Goal: Information Seeking & Learning: Understand process/instructions

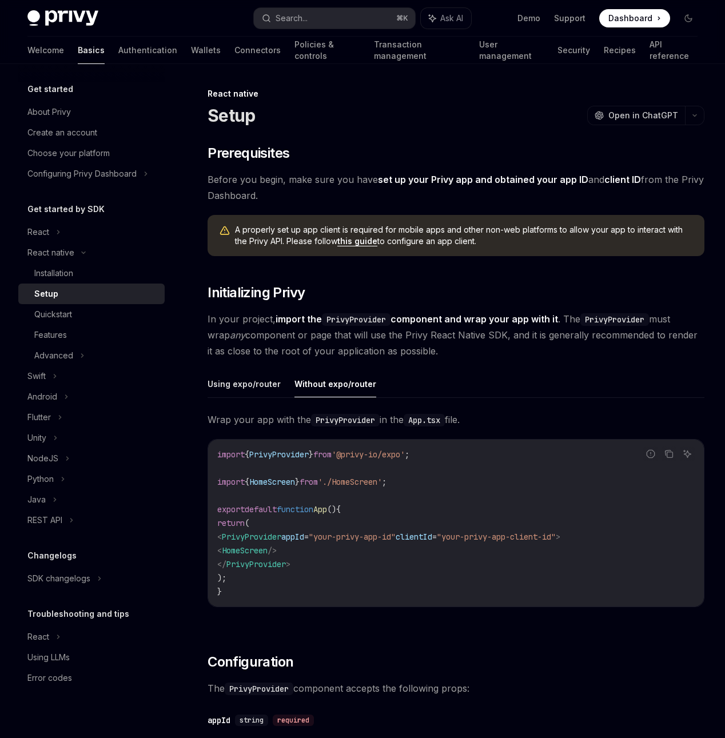
scroll to position [287, 0]
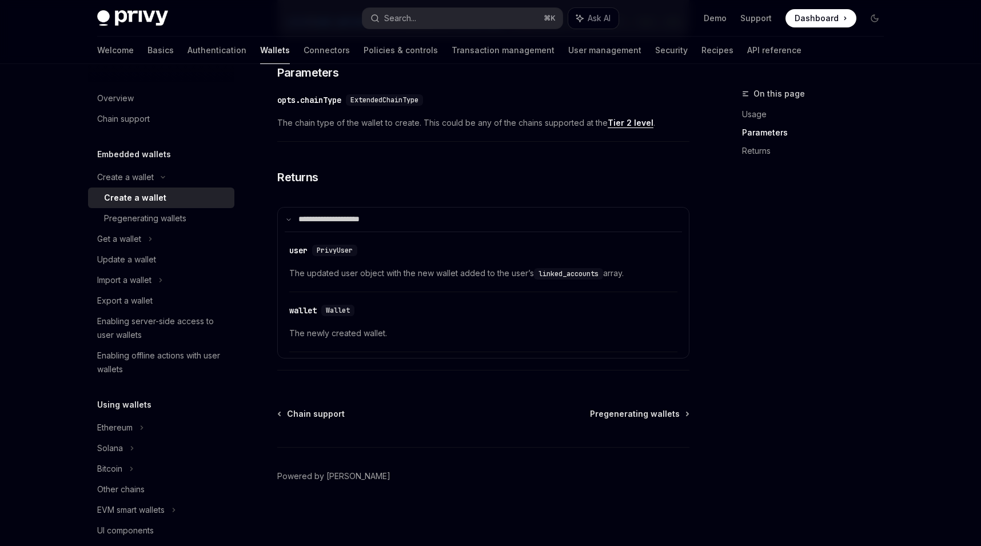
scroll to position [630, 0]
click at [137, 246] on div "Get a wallet" at bounding box center [161, 239] width 146 height 21
type textarea "*"
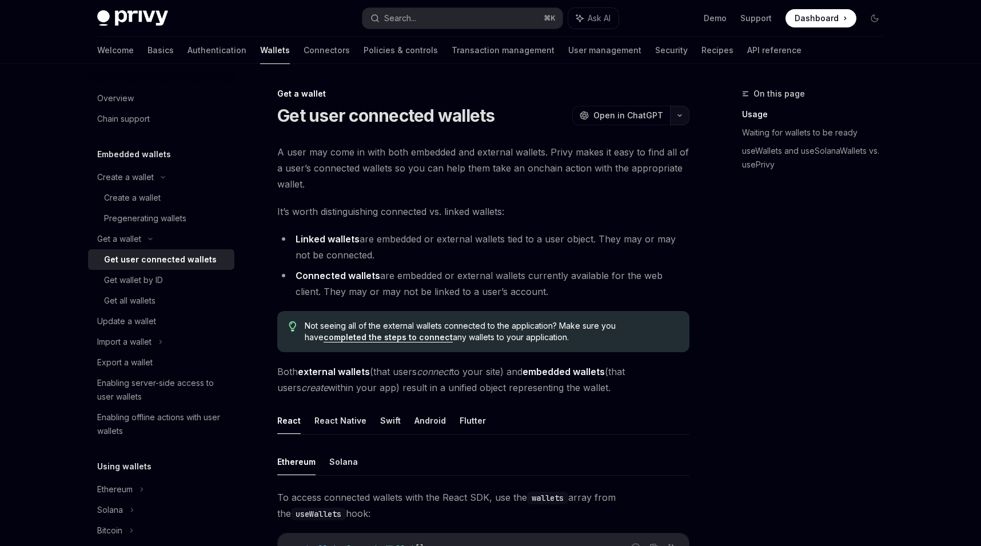
click at [683, 121] on button "button" at bounding box center [679, 115] width 19 height 19
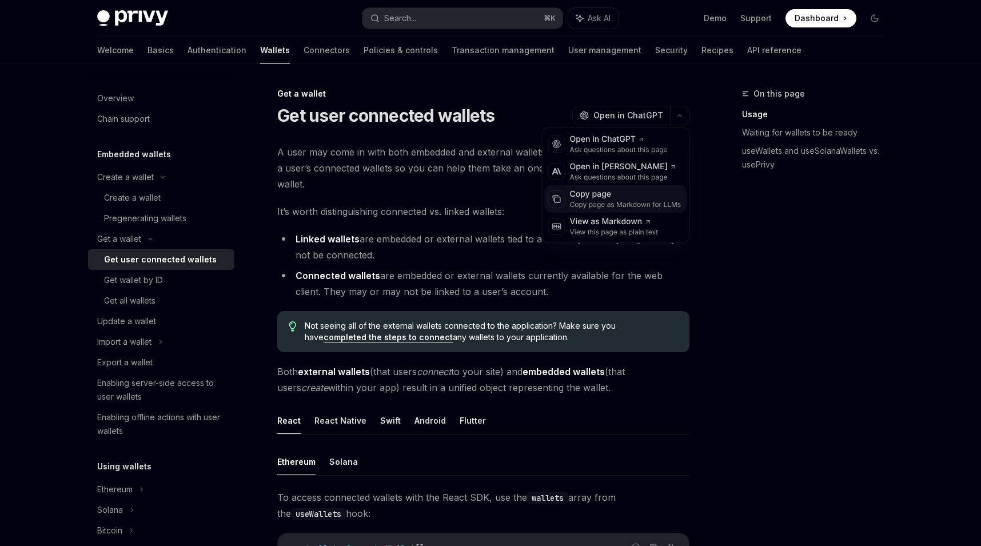
click at [659, 198] on div "Copy page" at bounding box center [626, 194] width 112 height 11
